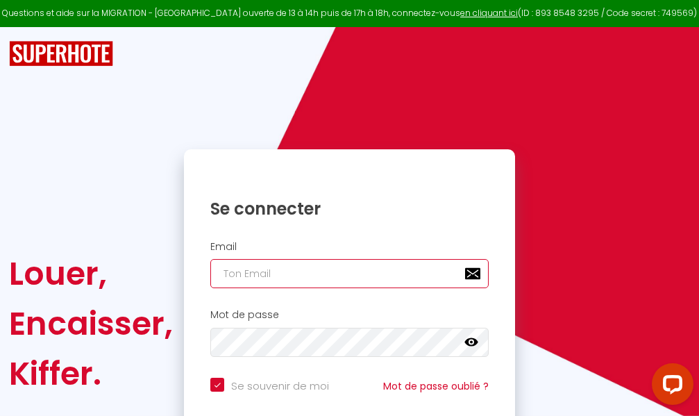
click at [358, 273] on input "email" at bounding box center [349, 273] width 278 height 29
type input "m"
checkbox input "true"
type input "ma"
checkbox input "true"
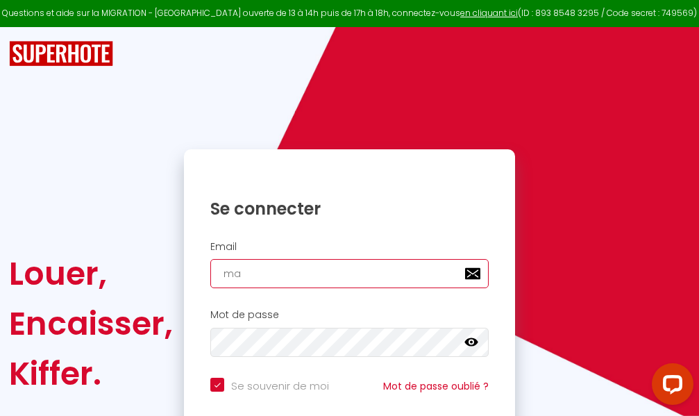
type input "mar"
checkbox input "true"
type input "marc"
checkbox input "true"
type input "marcd"
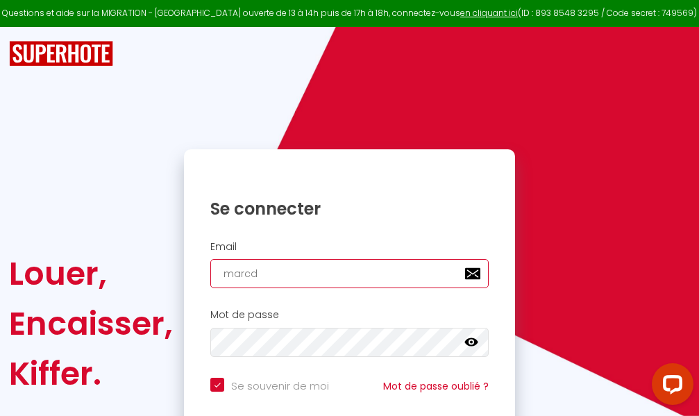
checkbox input "true"
type input "marcdp"
checkbox input "true"
type input "marcdpo"
checkbox input "true"
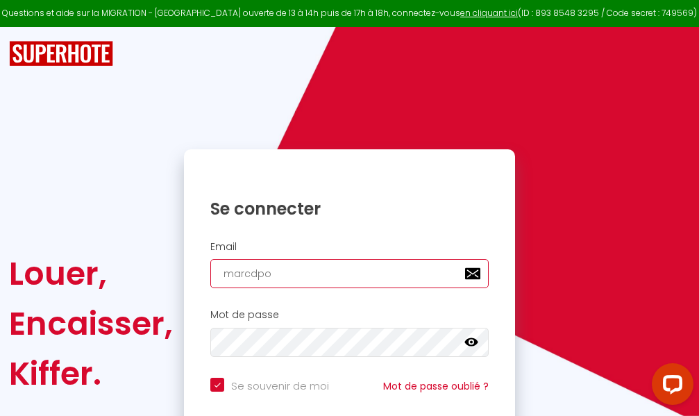
type input "marcdpoz"
checkbox input "true"
type input "marcdpoz."
checkbox input "true"
type input "marcdpoz.l"
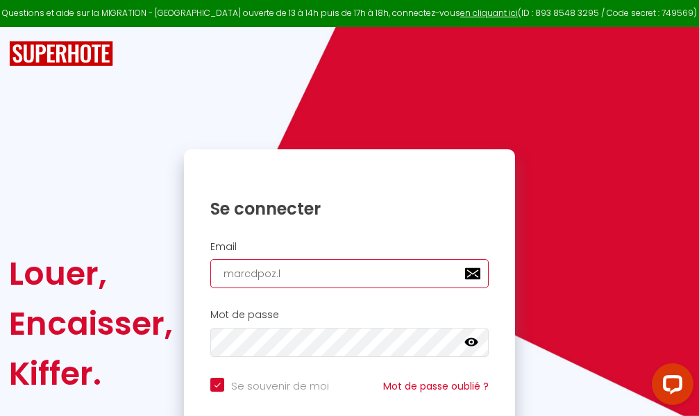
checkbox input "true"
type input "marcdpoz.lo"
checkbox input "true"
type input "marcdpoz.loc"
checkbox input "true"
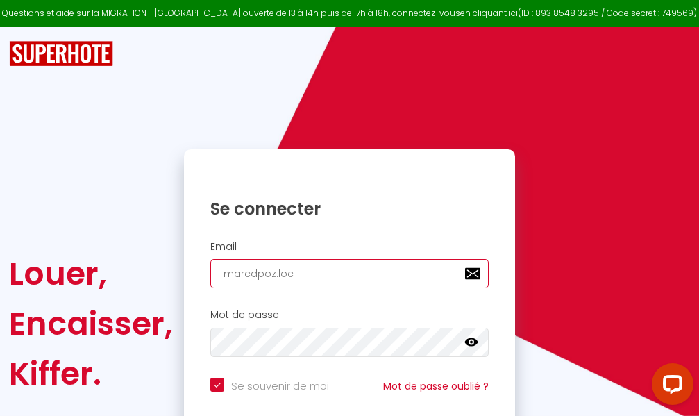
type input "marcdpoz.loca"
checkbox input "true"
type input "marcdpoz.locat"
checkbox input "true"
type input "marcdpoz.locati"
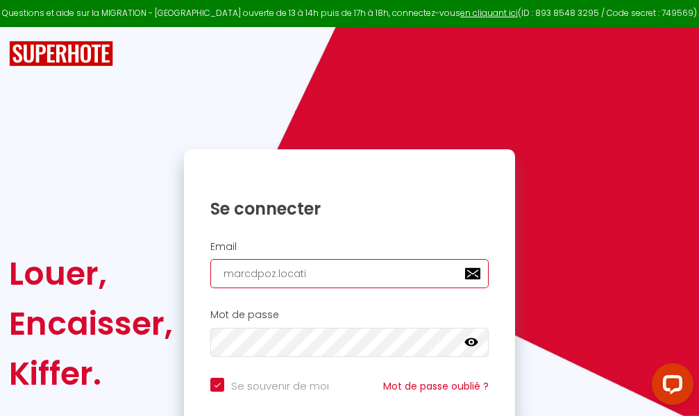
checkbox input "true"
type input "marcdpoz.locatio"
checkbox input "true"
type input "marcdpoz.location"
checkbox input "true"
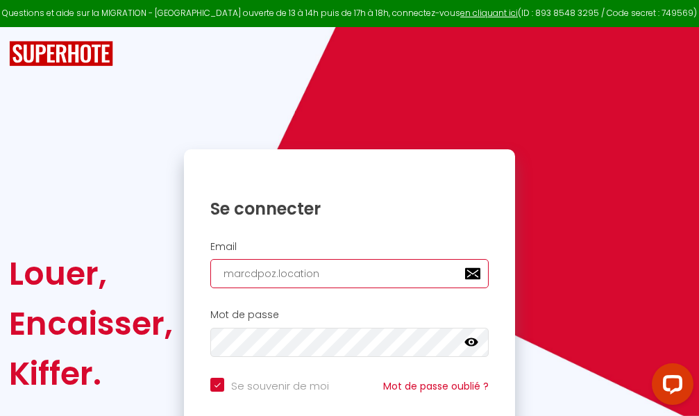
type input "marcdpoz.location@"
checkbox input "true"
type input "marcdpoz.location@g"
checkbox input "true"
type input "marcdpoz.location@gm"
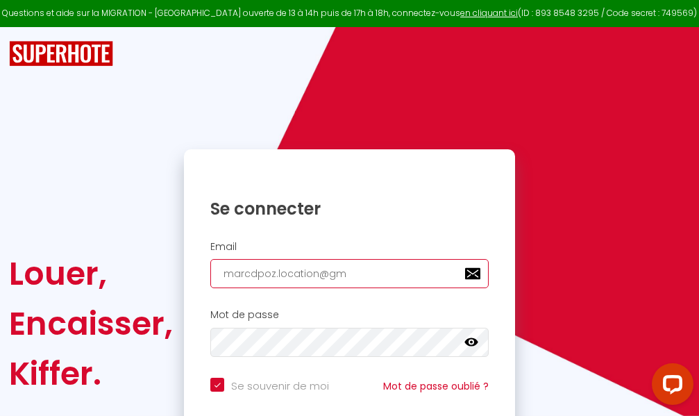
checkbox input "true"
type input "marcdpoz.location@gma"
checkbox input "true"
type input "marcdpoz.location@gmai"
checkbox input "true"
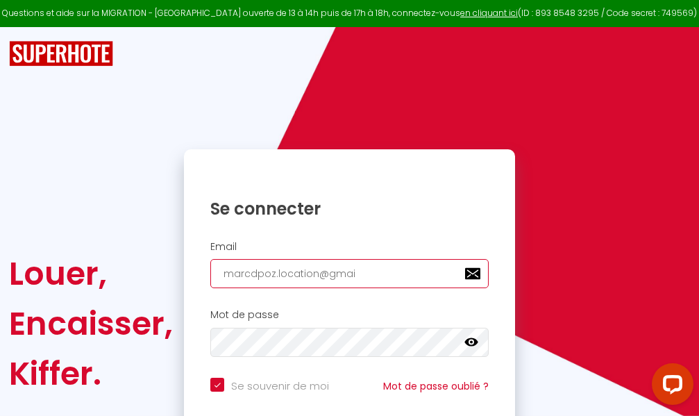
type input "[EMAIL_ADDRESS]"
checkbox input "true"
type input "[EMAIL_ADDRESS]."
checkbox input "true"
type input "marcdpoz.location@gmail.c"
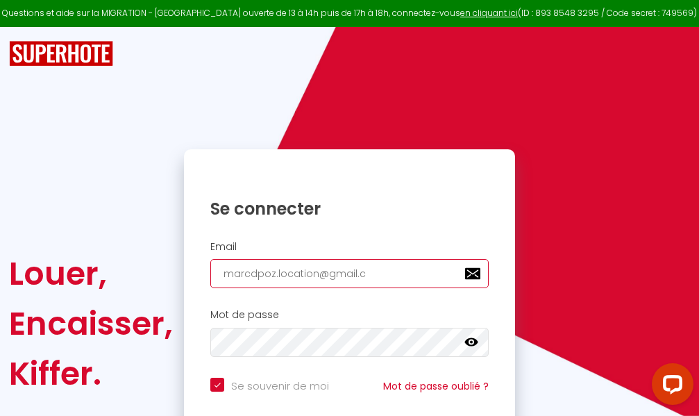
checkbox input "true"
type input "[EMAIL_ADDRESS][DOMAIN_NAME]"
checkbox input "true"
type input "[EMAIL_ADDRESS][DOMAIN_NAME]"
checkbox input "true"
